Goal: Check status

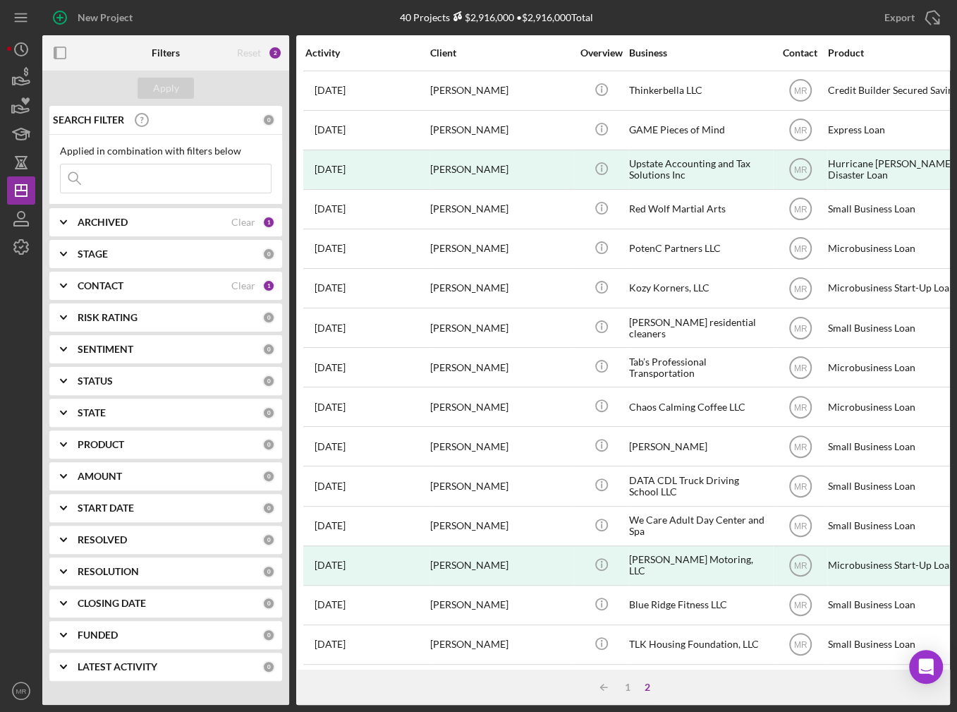
scroll to position [6, 0]
click at [148, 169] on input at bounding box center [166, 178] width 210 height 28
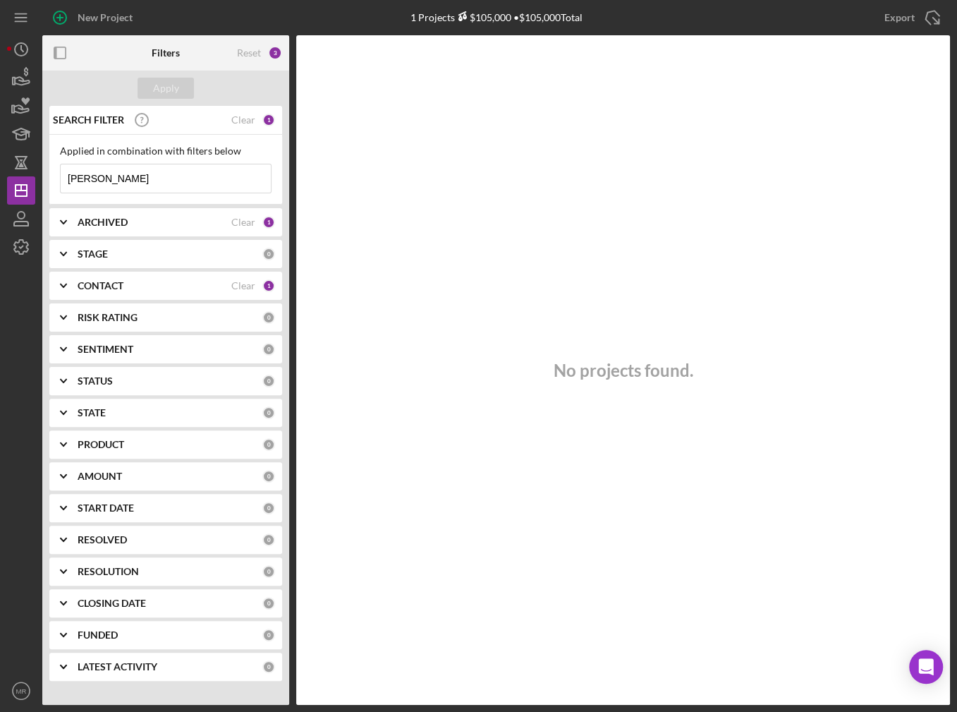
click at [158, 176] on input "[PERSON_NAME]" at bounding box center [166, 178] width 210 height 28
type input "dono"
click at [158, 176] on input "dono" at bounding box center [166, 178] width 210 height 28
click at [157, 176] on input "dono" at bounding box center [166, 178] width 210 height 28
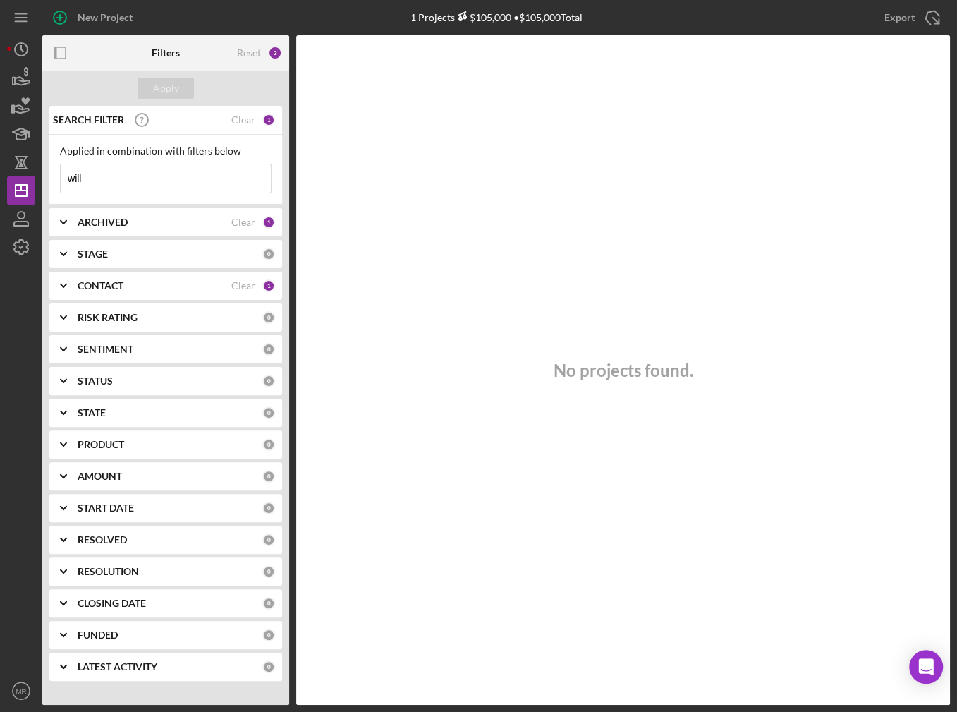
type input "will"
click at [99, 251] on b "STAGE" at bounding box center [93, 253] width 30 height 11
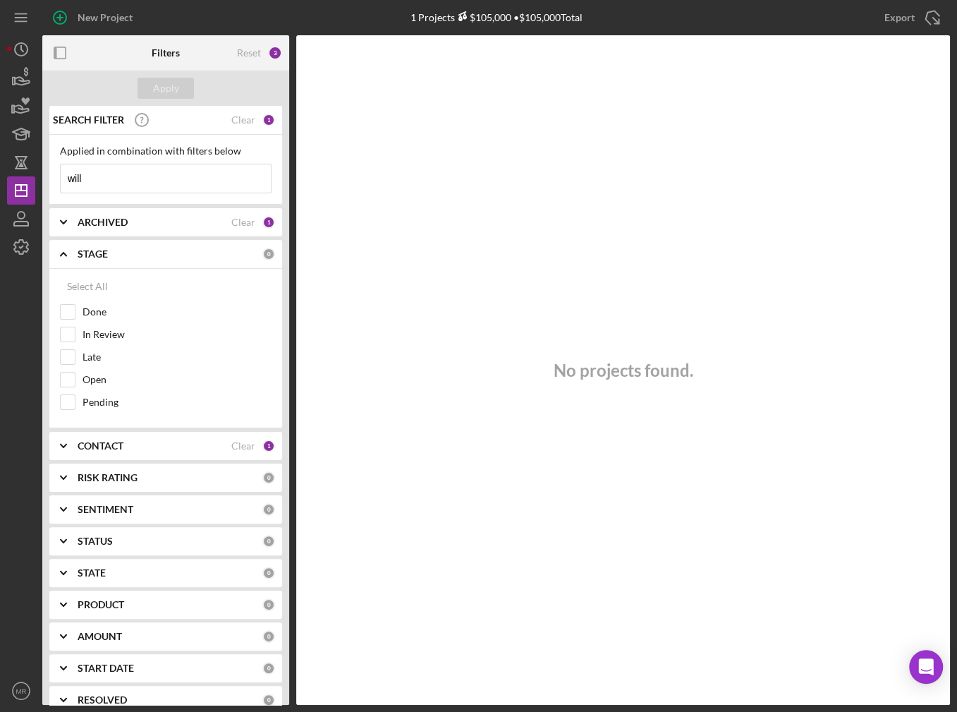
click at [91, 270] on div "Select All Done In Review Late Open Pending" at bounding box center [165, 348] width 233 height 159
click at [117, 220] on b "ARCHIVED" at bounding box center [103, 222] width 50 height 11
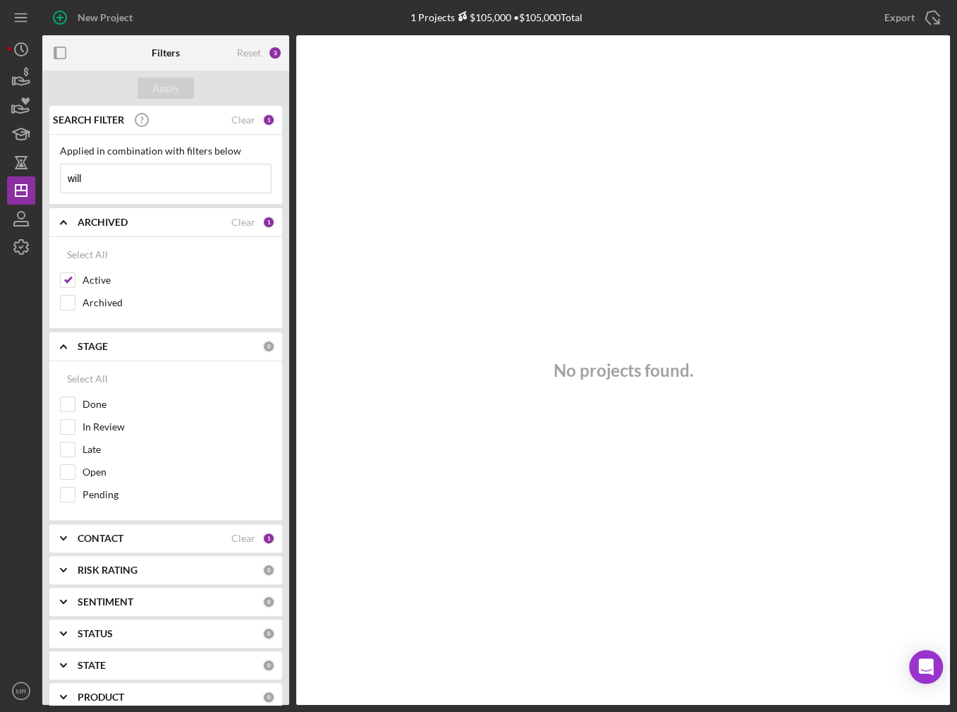
click at [118, 220] on b "ARCHIVED" at bounding box center [103, 222] width 50 height 11
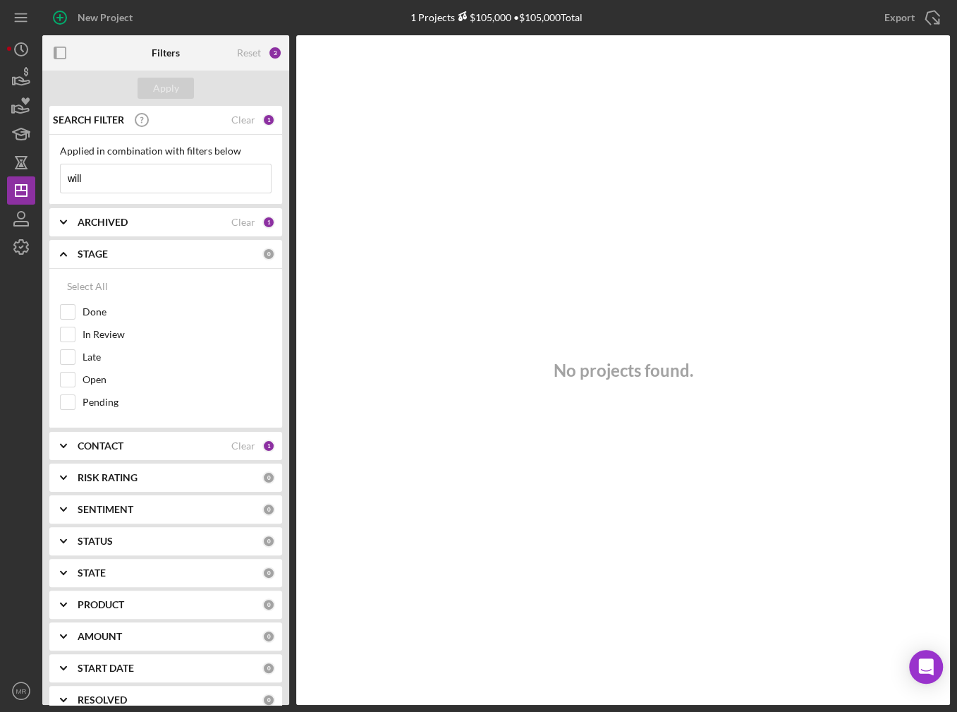
click at [99, 440] on b "CONTACT" at bounding box center [101, 445] width 46 height 11
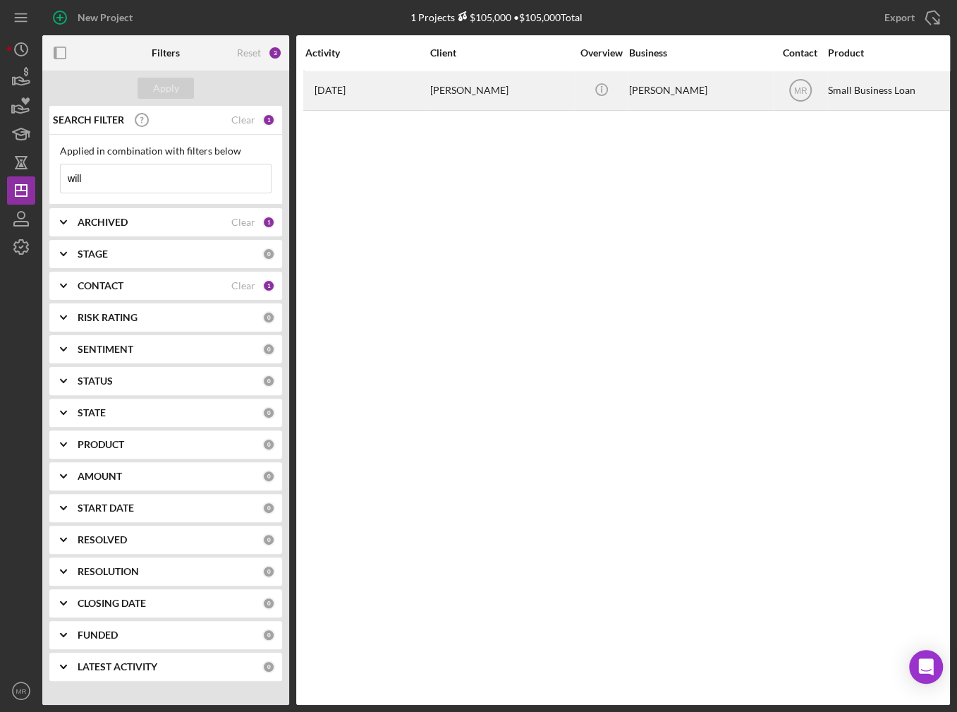
click at [425, 89] on div "2 months ago Will Donovan" at bounding box center [366, 90] width 123 height 37
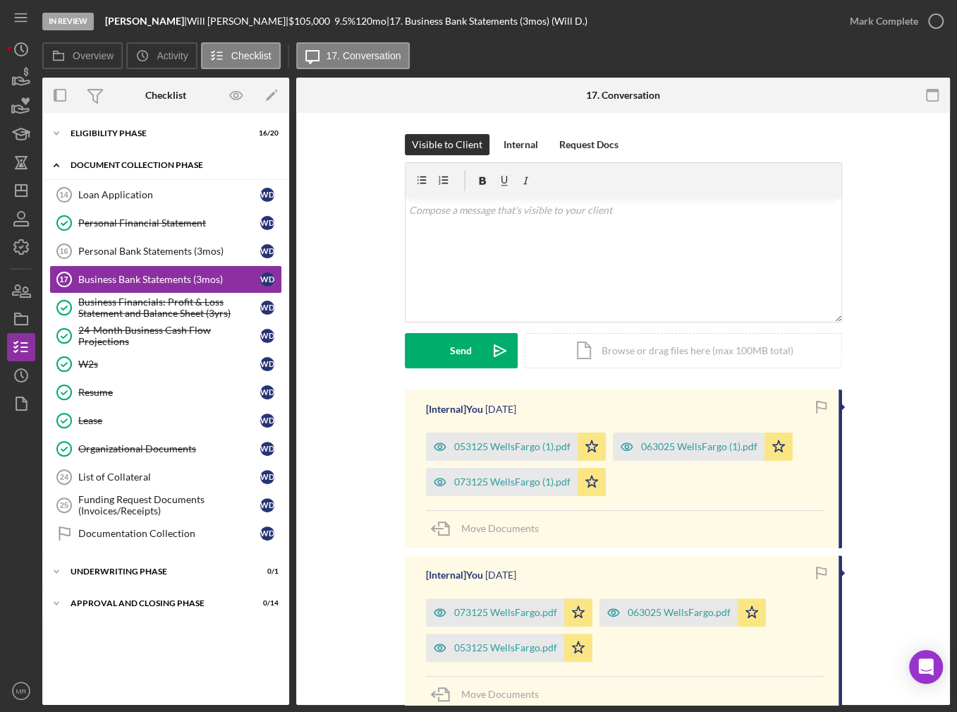
click at [112, 162] on div "Document Collection Phase" at bounding box center [171, 165] width 201 height 8
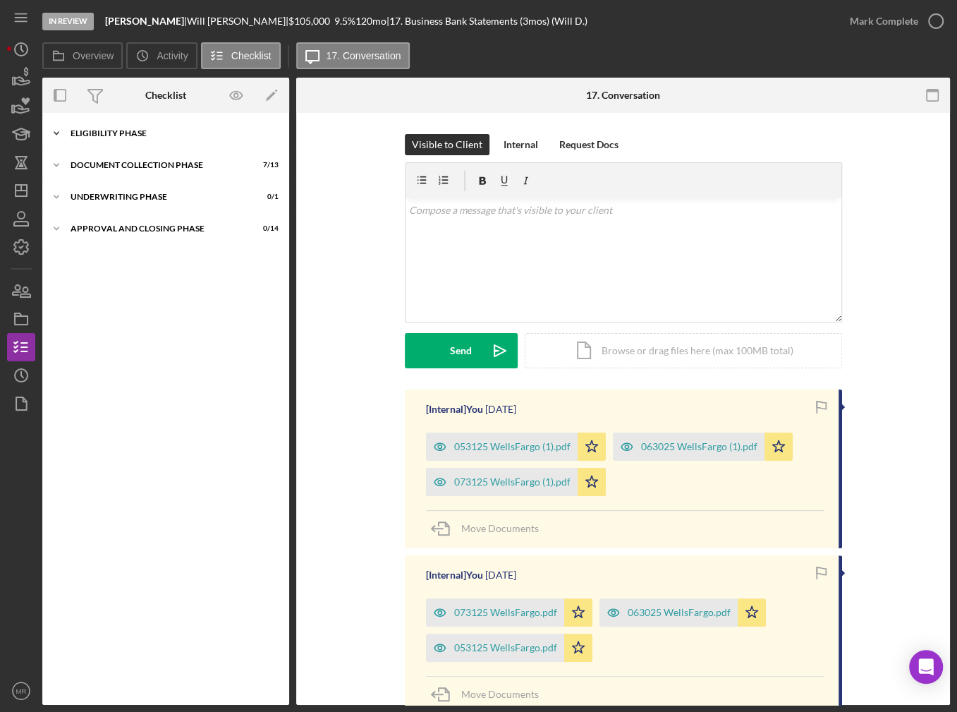
click at [121, 132] on div "Eligibility Phase" at bounding box center [171, 133] width 201 height 8
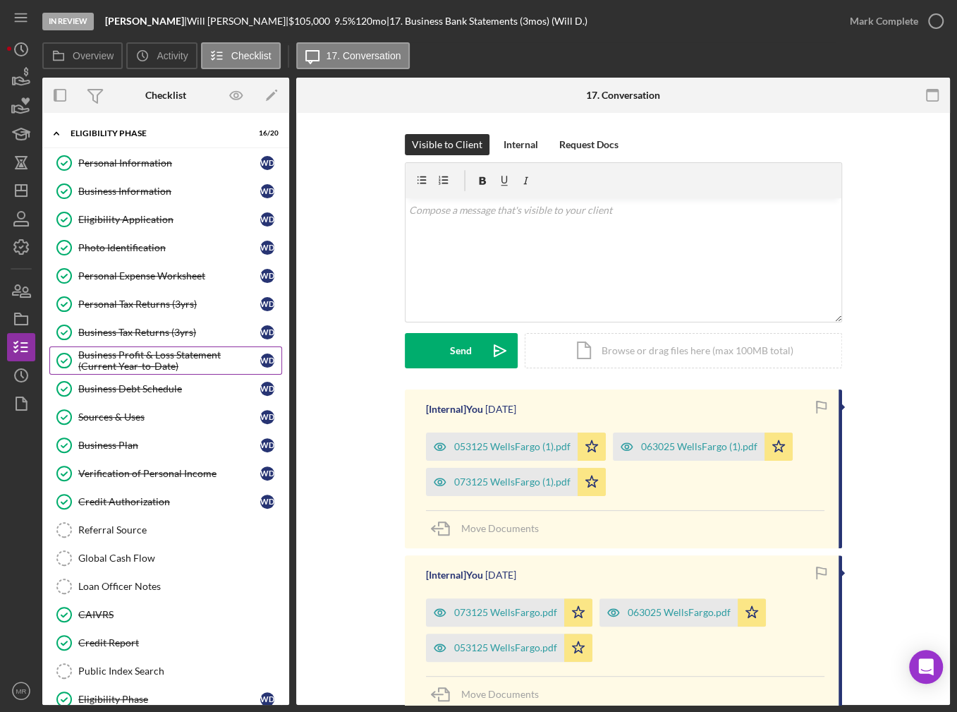
click at [128, 351] on div "Business Profit & Loss Statement (Current Year-to-Date)" at bounding box center [169, 360] width 182 height 23
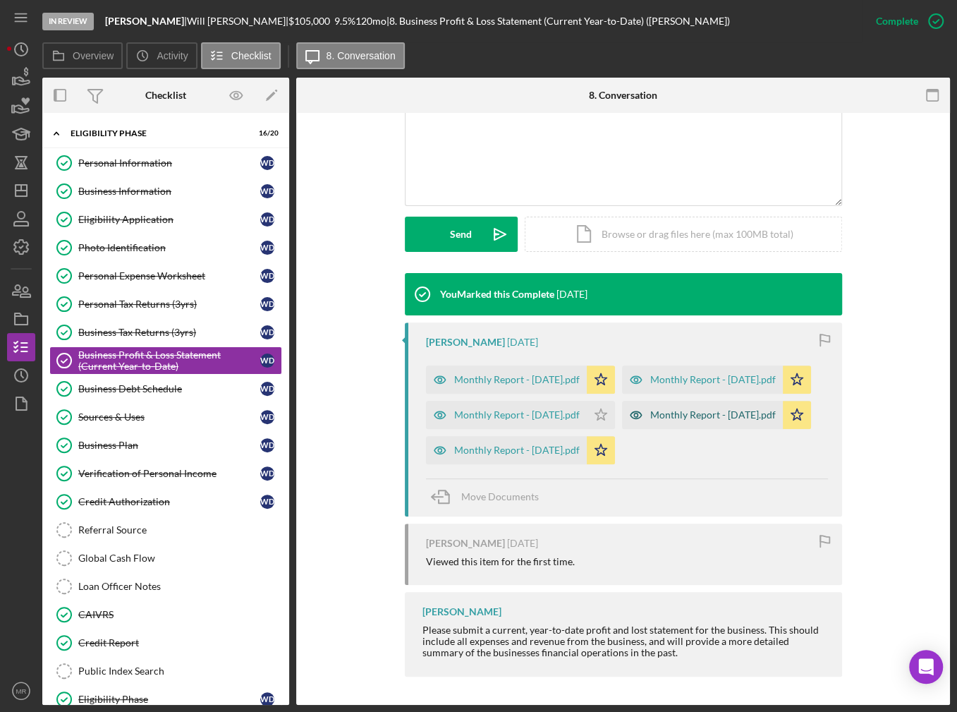
scroll to position [353, 0]
click at [650, 420] on div "Monthly Report - May 2025.pdf" at bounding box center [713, 414] width 126 height 11
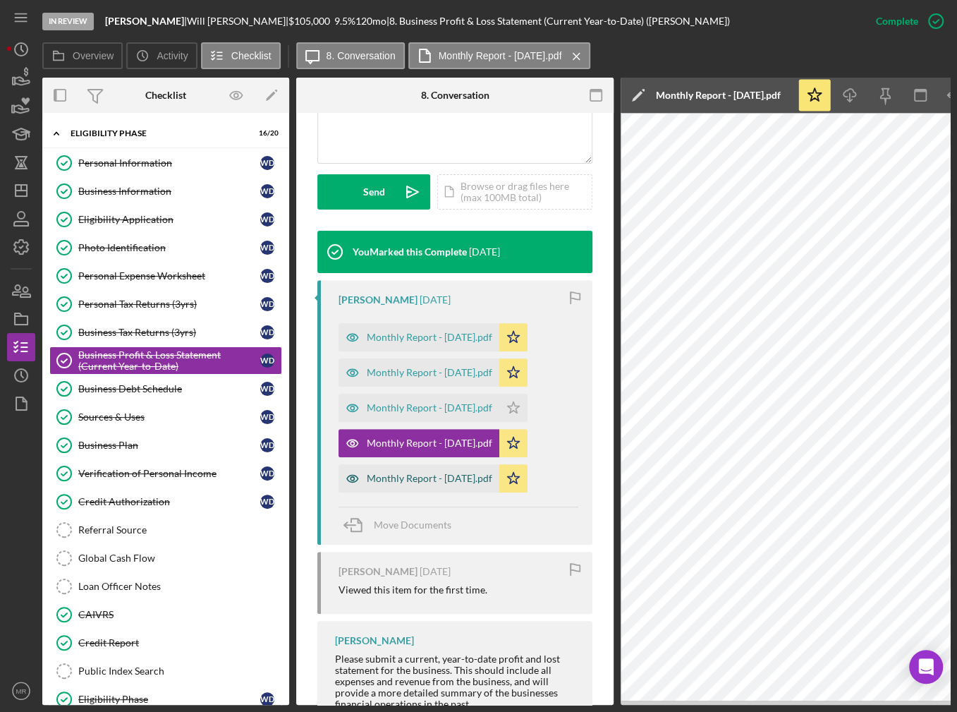
click at [427, 473] on div "Monthly Report - March 2025.pdf" at bounding box center [430, 478] width 126 height 11
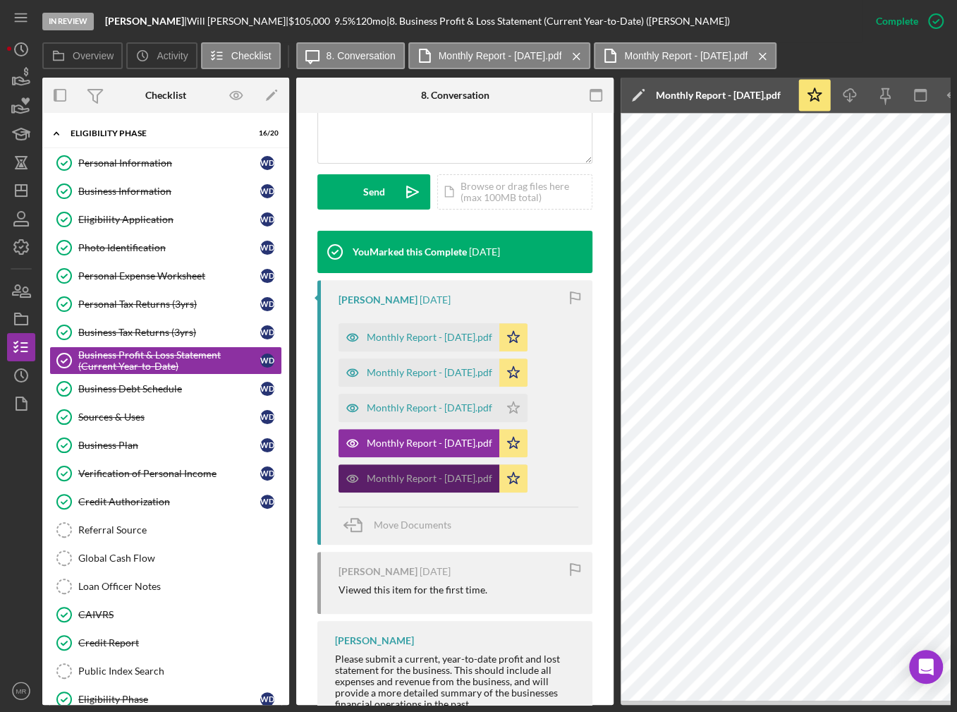
scroll to position [421, 0]
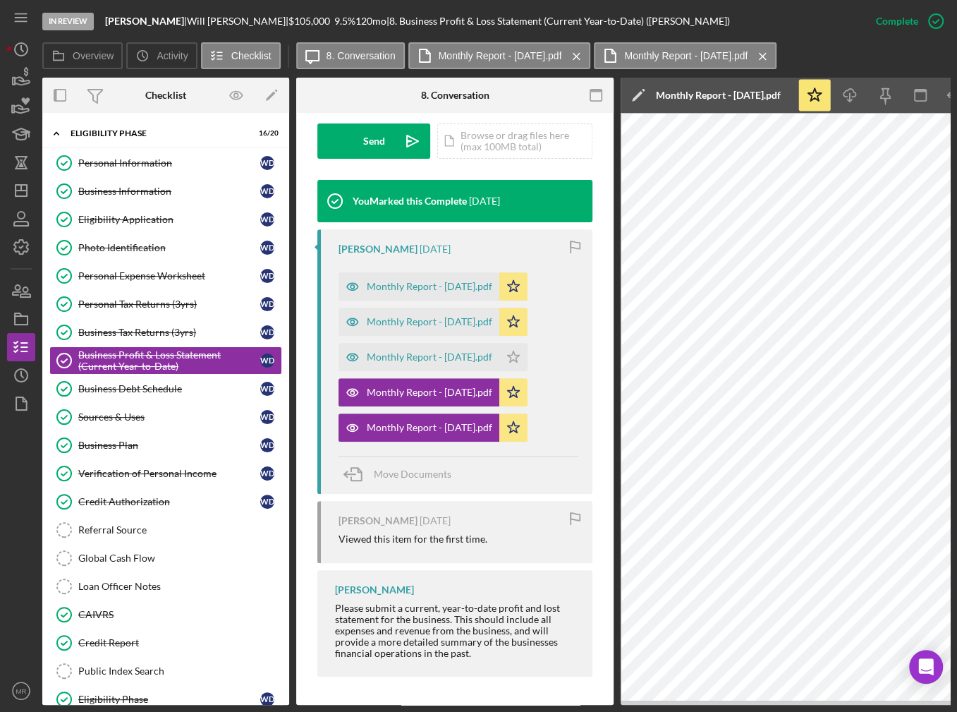
click at [37, 370] on nav "Icon/Menu Icon/Dashboard Dashboard Navigation Divider Mobile Checklist Navigati…" at bounding box center [24, 352] width 35 height 705
click at [13, 370] on icon "Icon/History" at bounding box center [21, 375] width 35 height 35
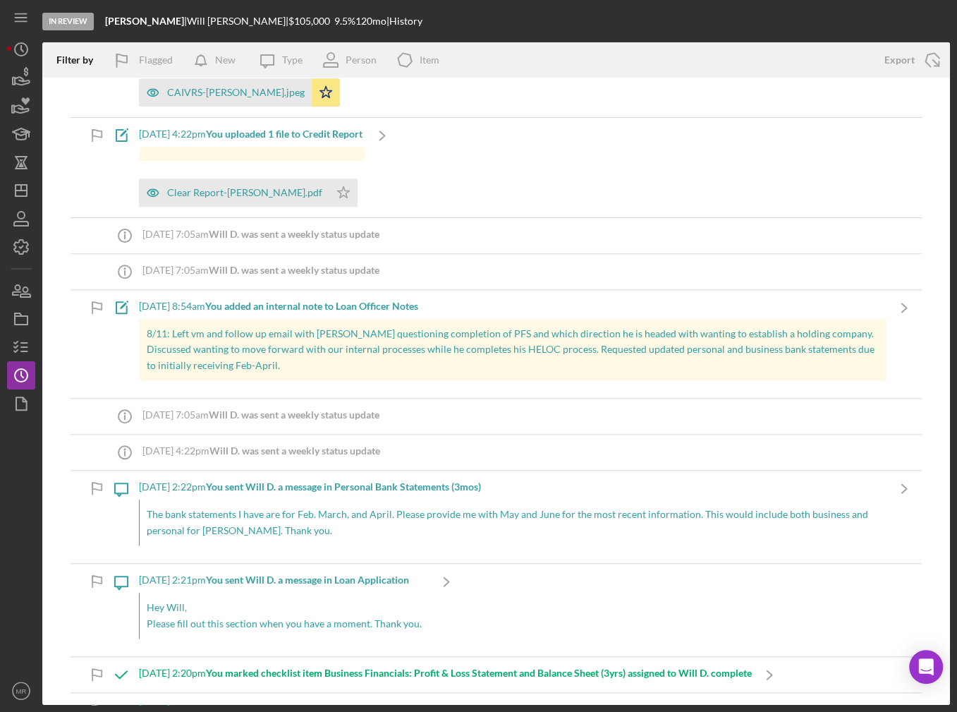
scroll to position [635, 0]
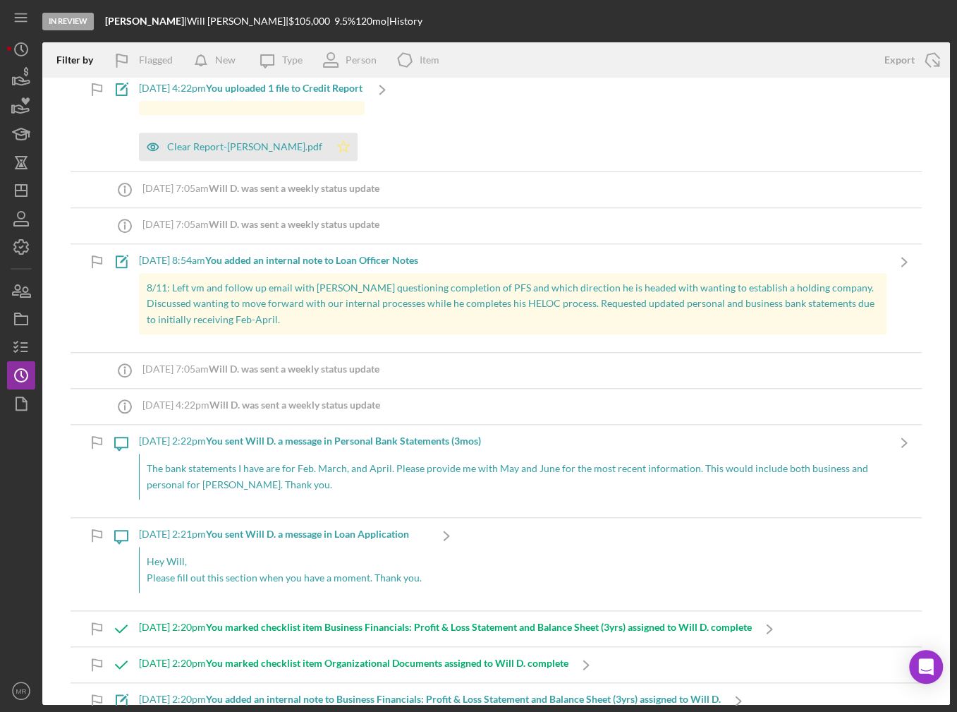
click at [329, 138] on icon "Icon/Star" at bounding box center [343, 147] width 28 height 28
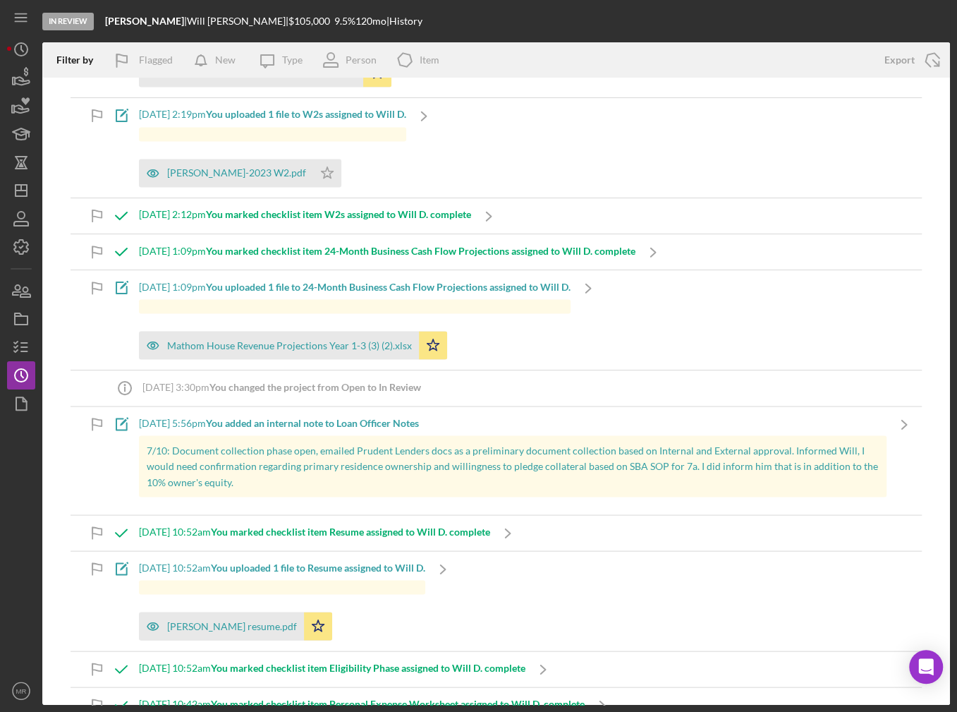
scroll to position [1411, 0]
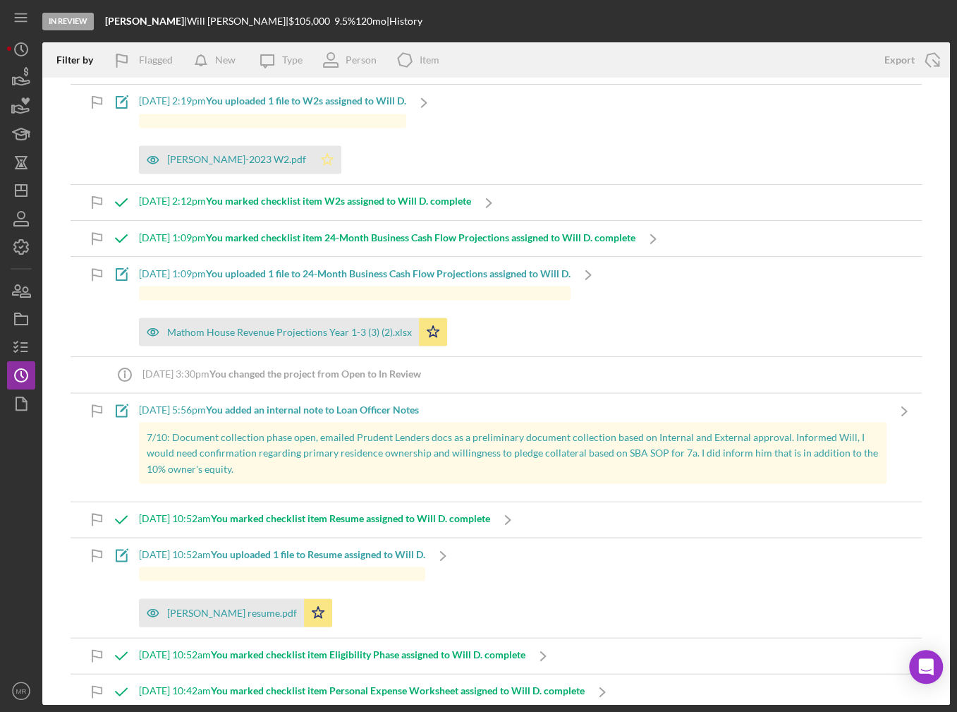
click at [322, 158] on polygon "button" at bounding box center [328, 158] width 12 height 11
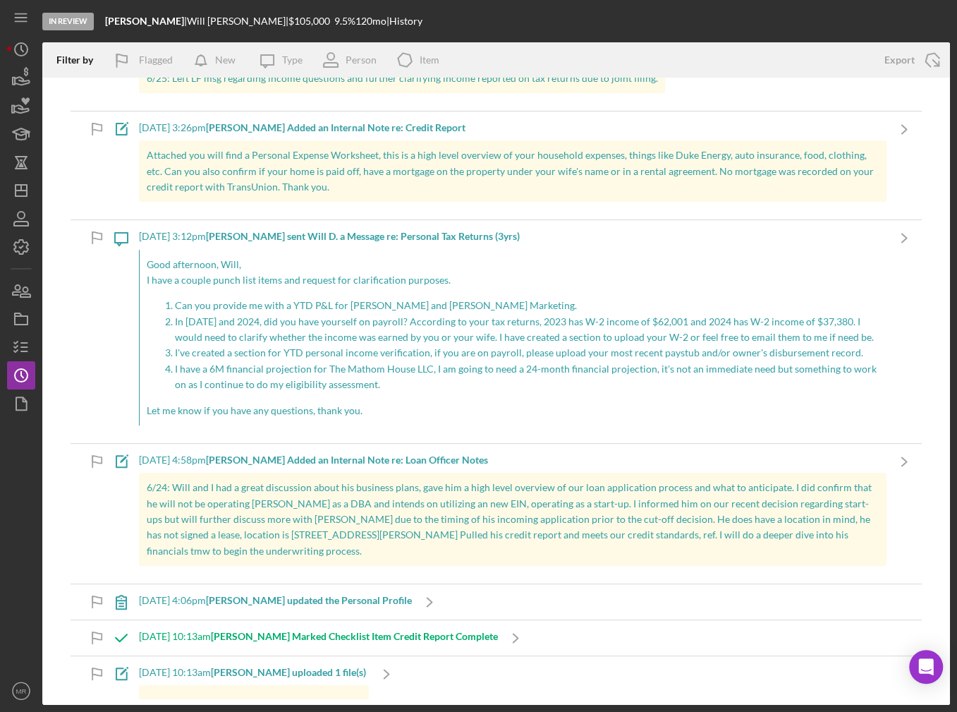
scroll to position [3386, 0]
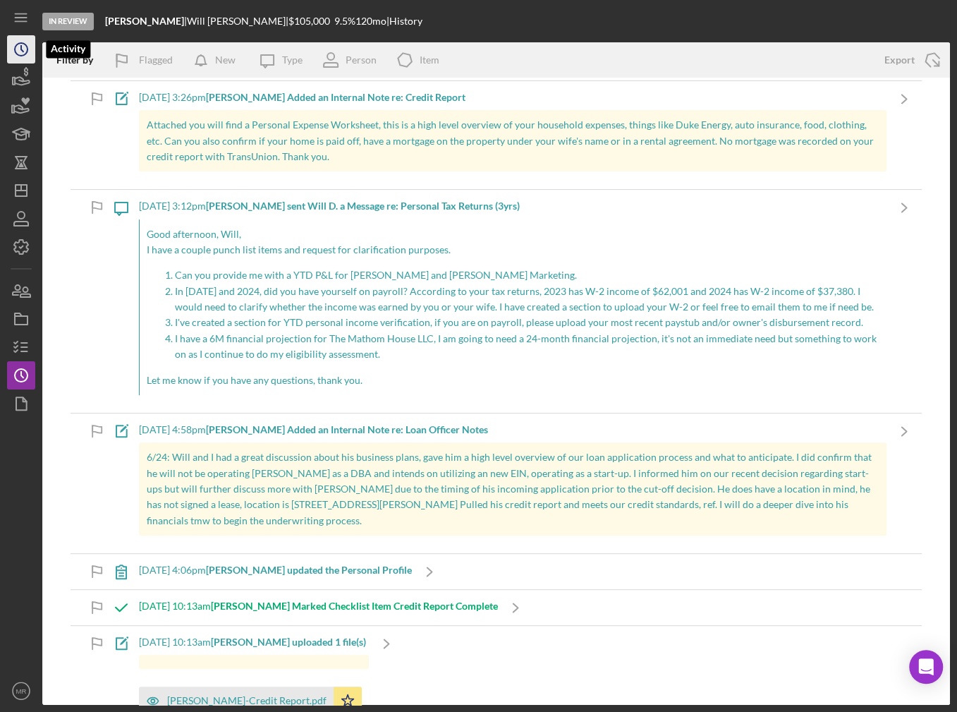
click at [18, 47] on icon "Icon/History" at bounding box center [21, 49] width 35 height 35
